Goal: Check status: Check status

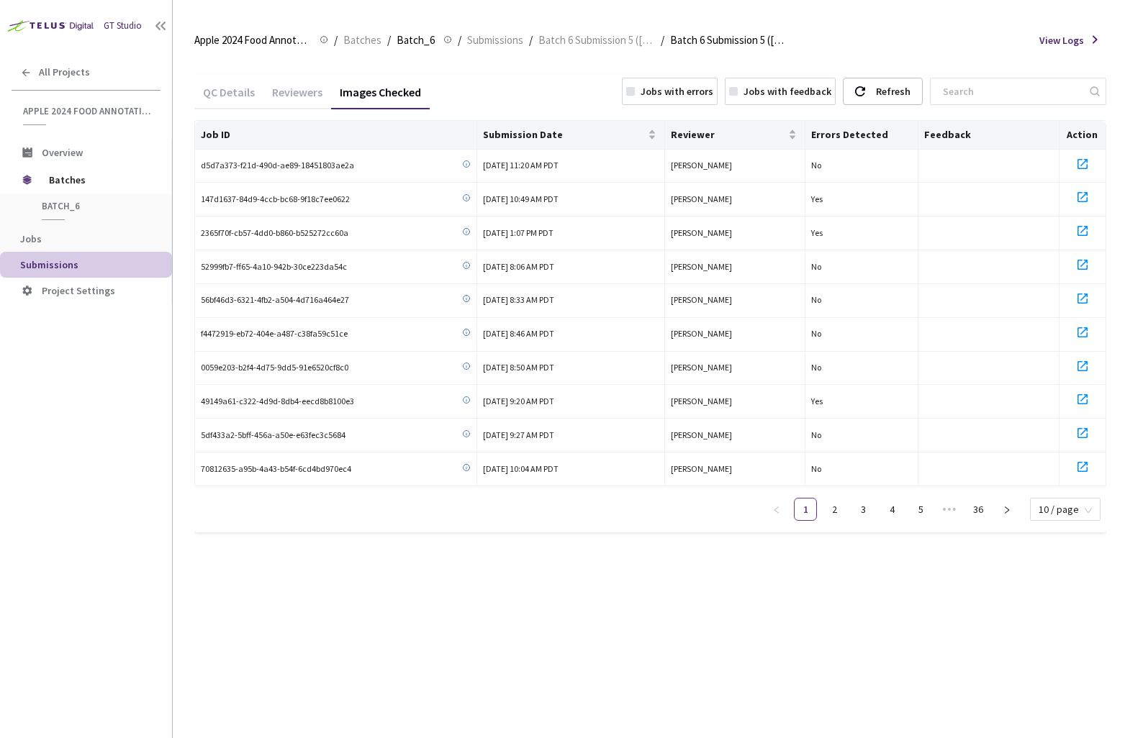
click at [1077, 520] on div "Job ID Submission Date Reviewer Errors Detected Feedback Action d5d7a373-f21d-4…" at bounding box center [650, 326] width 912 height 412
click at [1077, 515] on span "10 / page" at bounding box center [1065, 510] width 53 height 22
click at [713, 97] on div "Jobs with errors" at bounding box center [677, 91] width 73 height 16
click at [985, 506] on link "2" at bounding box center [980, 510] width 22 height 22
click at [956, 506] on link "1" at bounding box center [951, 510] width 22 height 22
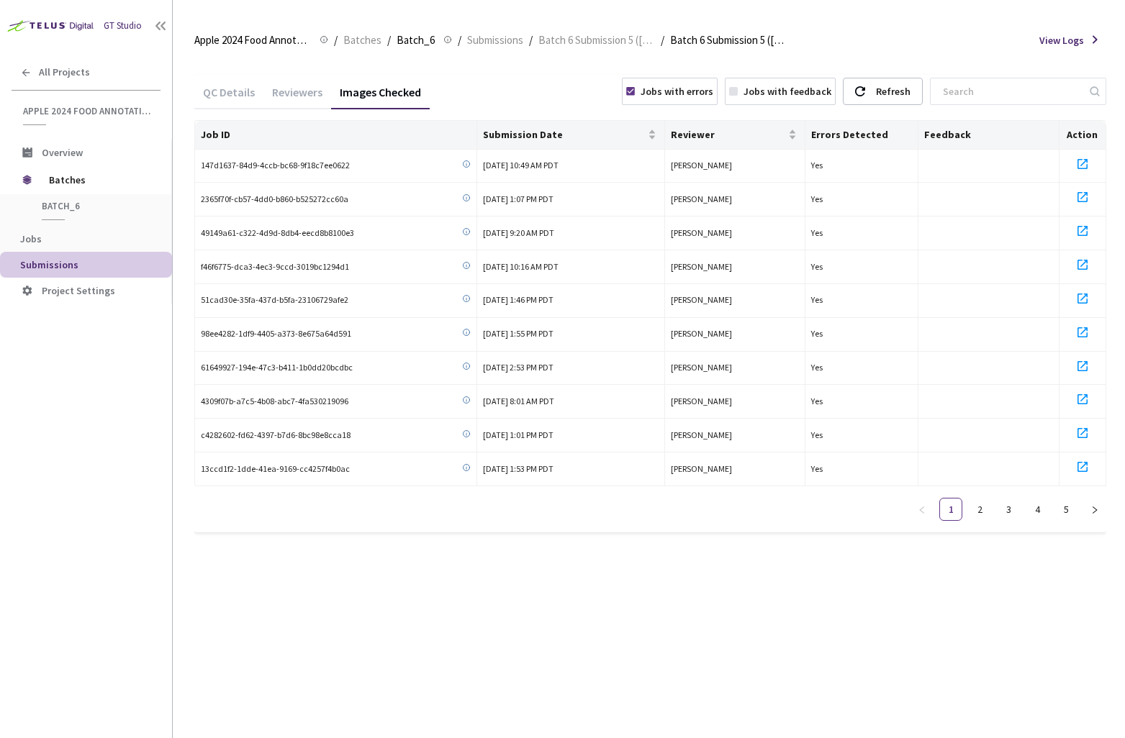
click at [713, 94] on div "Jobs with errors" at bounding box center [677, 91] width 73 height 16
click at [1064, 509] on span "10 / page" at bounding box center [1065, 510] width 53 height 22
click at [1057, 479] on div "100 / page" at bounding box center [1064, 484] width 51 height 16
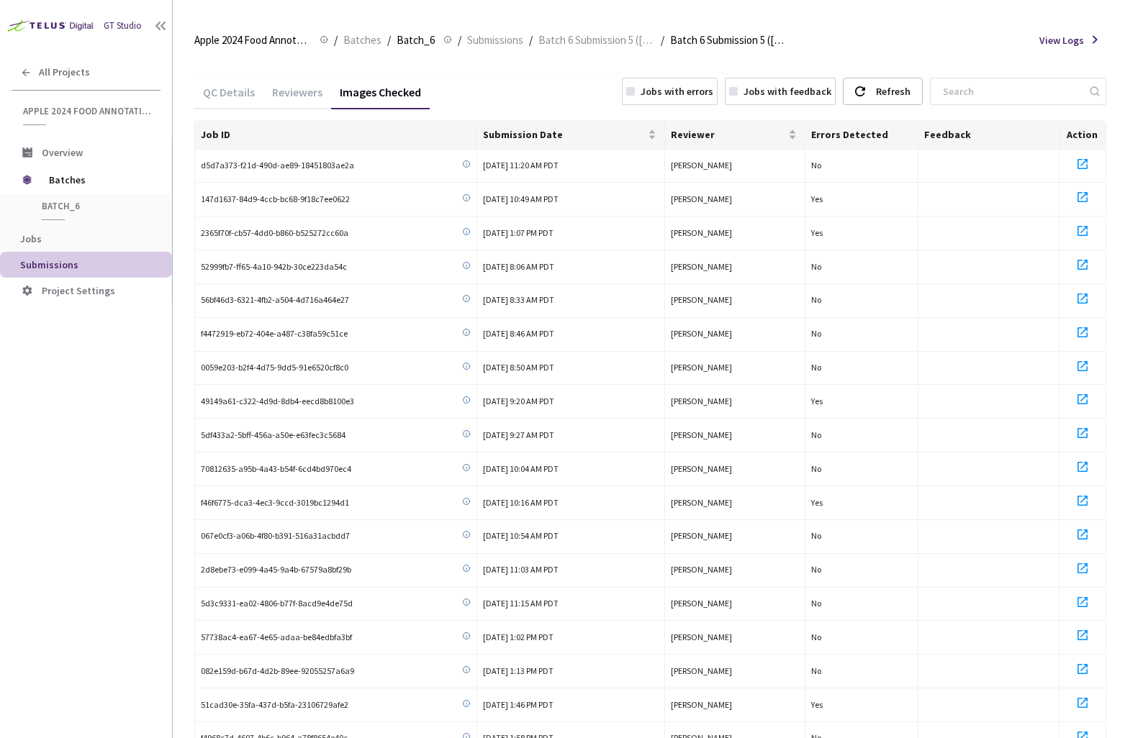
click at [686, 99] on div "Jobs with errors" at bounding box center [670, 91] width 96 height 27
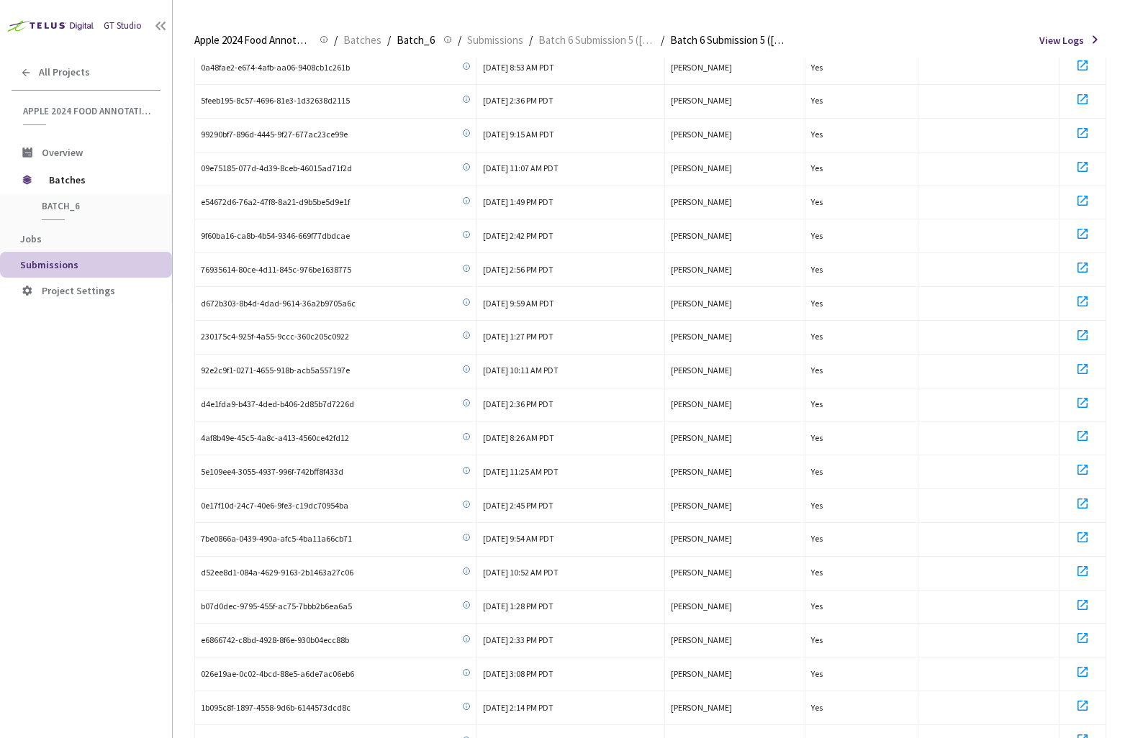
scroll to position [926, 0]
